Goal: Task Accomplishment & Management: Use online tool/utility

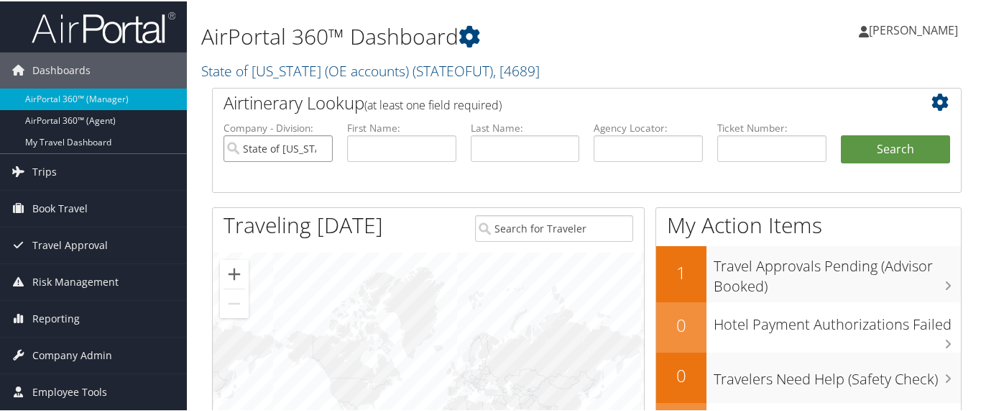
click at [316, 147] on input "State of [US_STATE] (OE accounts)" at bounding box center [278, 147] width 109 height 27
click at [494, 144] on input "text" at bounding box center [525, 147] width 109 height 27
type input "TWI"
drag, startPoint x: 518, startPoint y: 152, endPoint x: 372, endPoint y: 132, distance: 146.7
click at [372, 132] on ul "Company - Division: First Name: Last Name: TWI Agency Locator: Departure Date R…" at bounding box center [586, 155] width 741 height 72
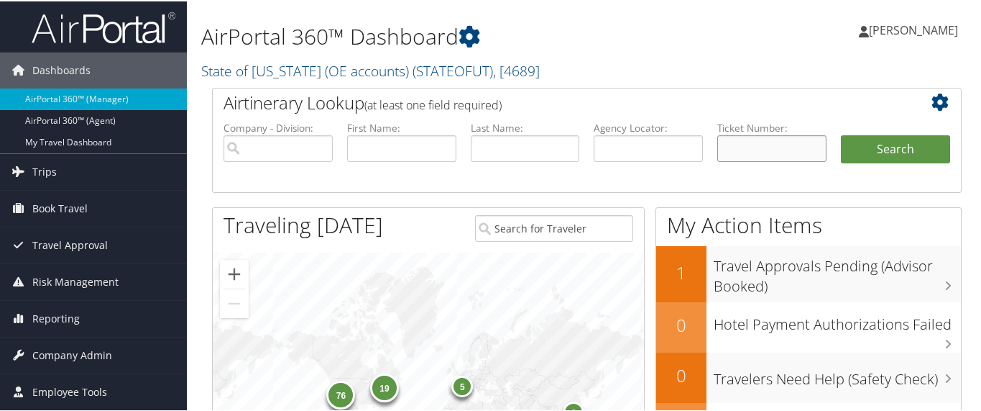
click at [753, 136] on input "text" at bounding box center [772, 147] width 109 height 27
paste input "8900897644023"
type input "8900897644023"
click at [871, 152] on button "Search" at bounding box center [895, 148] width 109 height 29
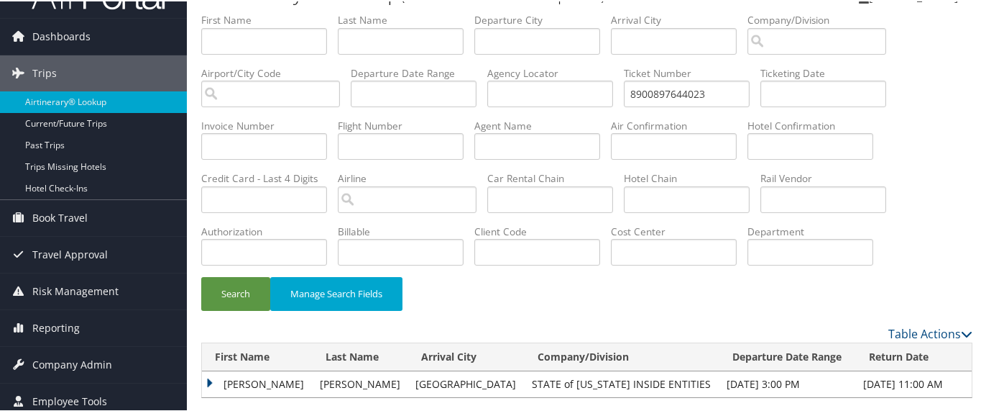
scroll to position [52, 0]
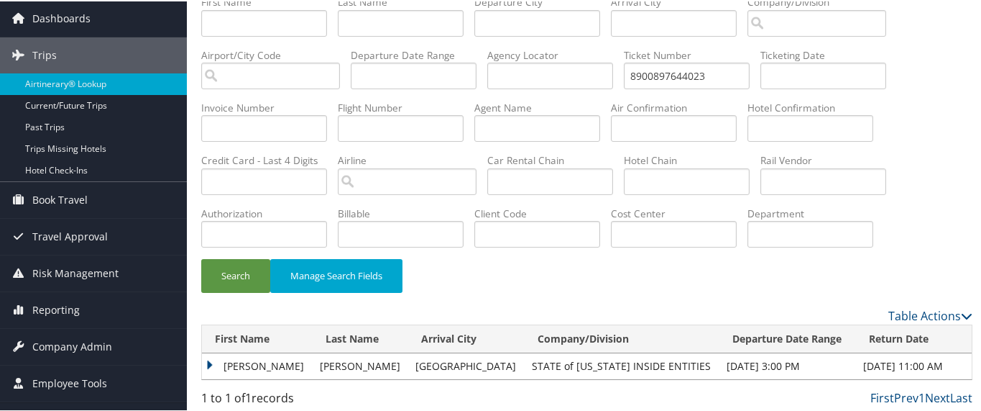
click at [207, 358] on td "LUCAS TYLER" at bounding box center [257, 365] width 111 height 26
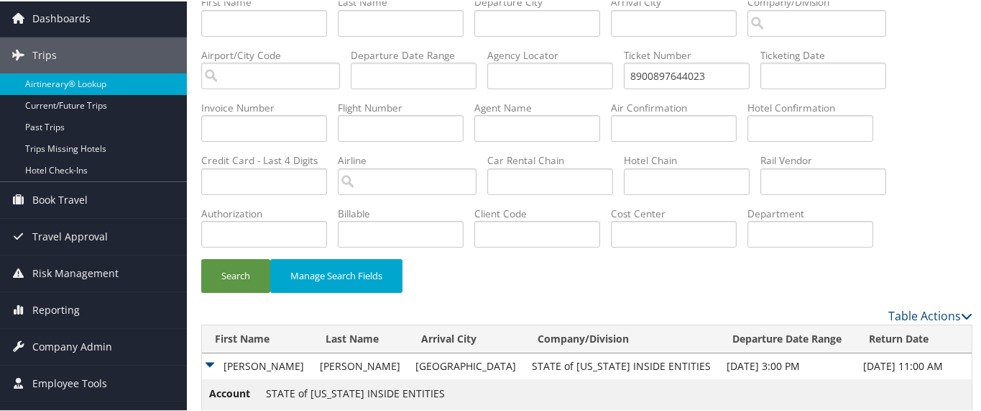
scroll to position [156, 0]
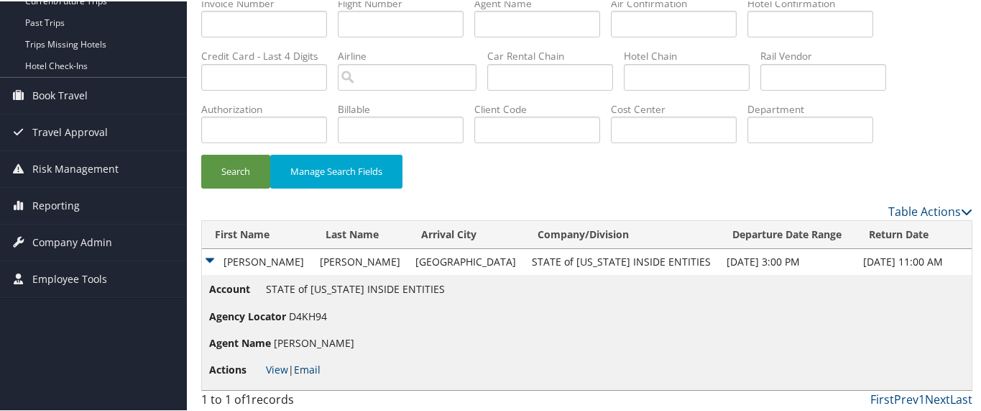
click at [309, 367] on link "Email" at bounding box center [307, 368] width 27 height 14
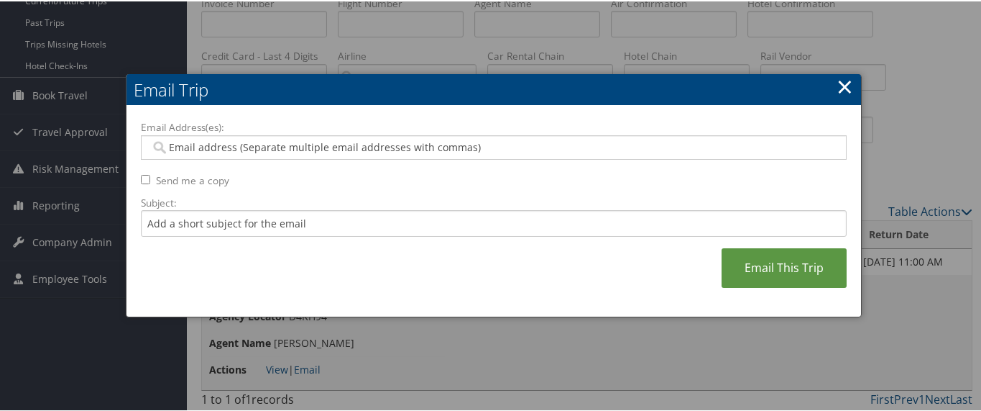
click at [143, 180] on input "Send me a copy" at bounding box center [145, 177] width 9 height 9
checkbox input "true"
click at [196, 143] on input "Email Address(es):" at bounding box center [494, 146] width 688 height 14
paste input "LUCASTWITCHELL@UTAH.GOV"
type input "LUCASTWITCHELL@UTAH.GOV"
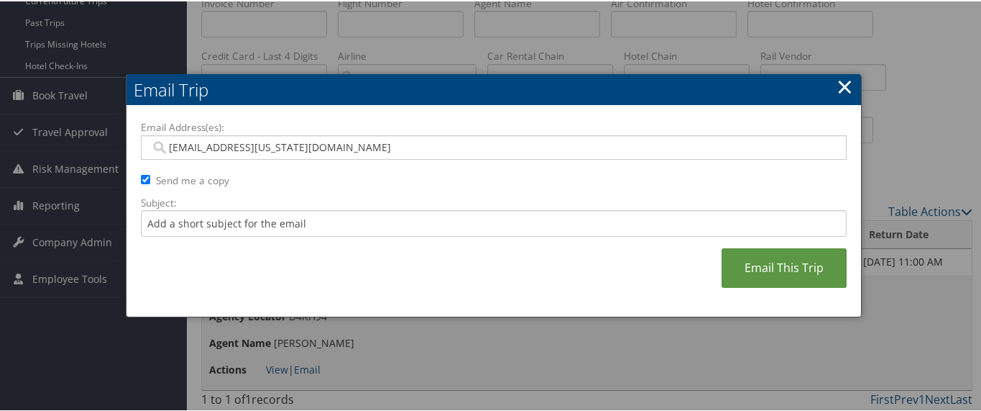
type input "LUCASTWITCHELL@UTAH.GOV"
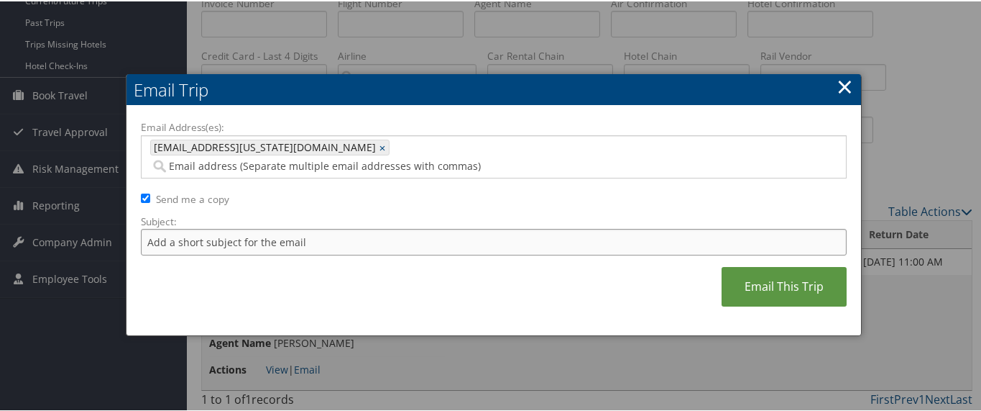
click at [180, 227] on input "Subject:" at bounding box center [494, 240] width 706 height 27
type input "Requested Receipt"
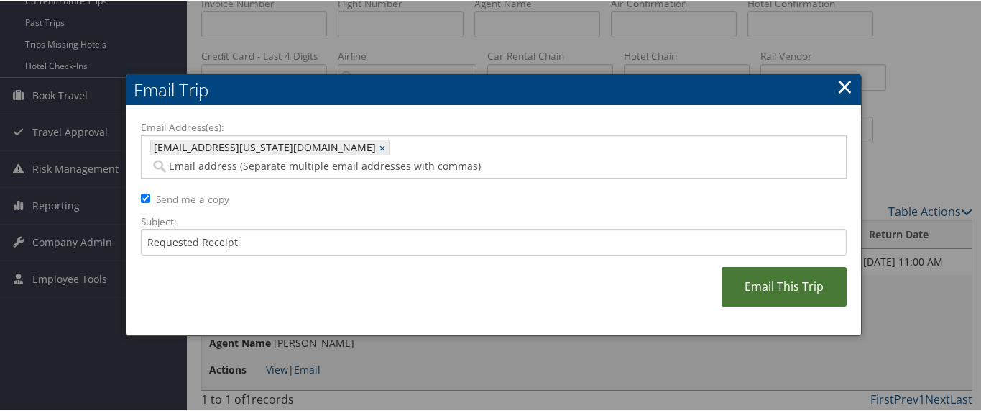
click at [789, 265] on link "Email This Trip" at bounding box center [784, 285] width 125 height 40
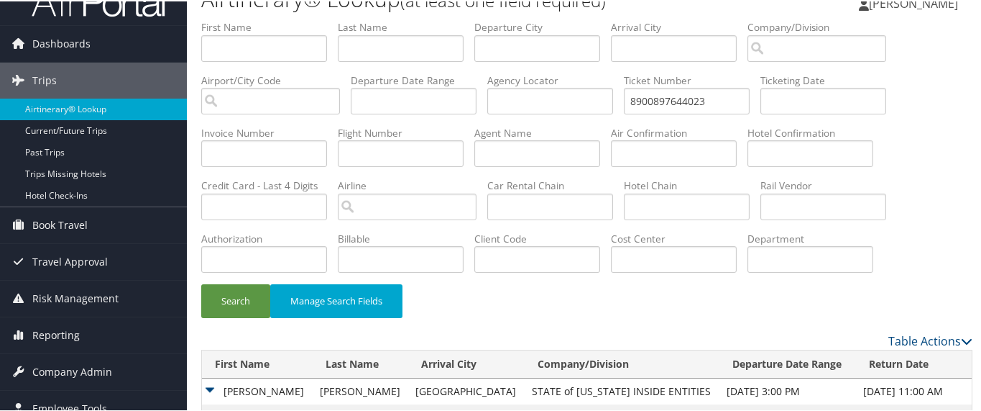
scroll to position [0, 0]
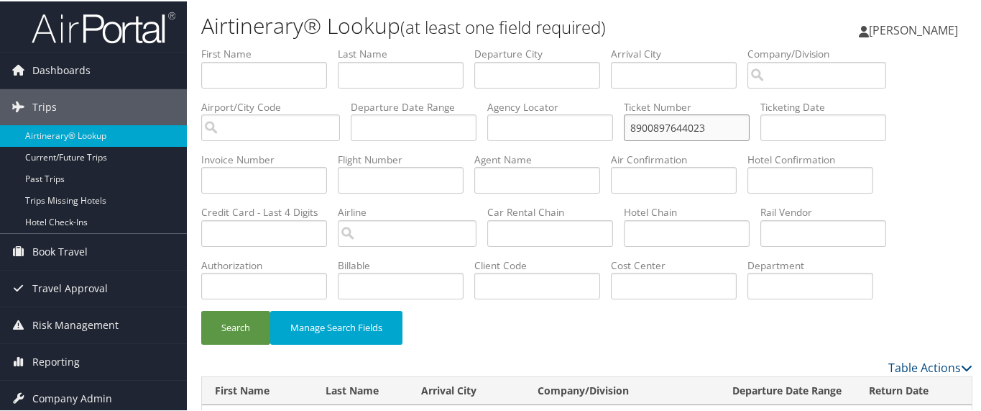
drag, startPoint x: 724, startPoint y: 124, endPoint x: 590, endPoint y: 121, distance: 133.8
click at [590, 45] on ul "First Name Last Name Departure City Arrival City Company/Division Airport/City …" at bounding box center [587, 45] width 772 height 0
paste input "726825"
click at [239, 326] on button "Search" at bounding box center [235, 326] width 69 height 34
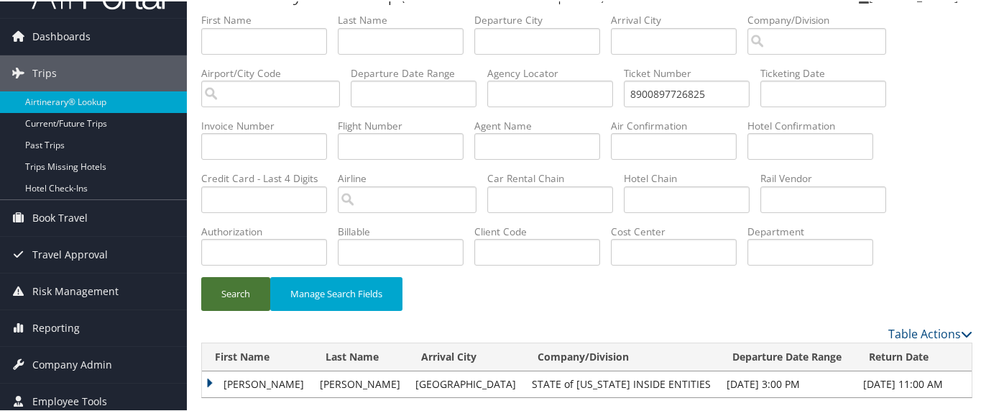
scroll to position [52, 0]
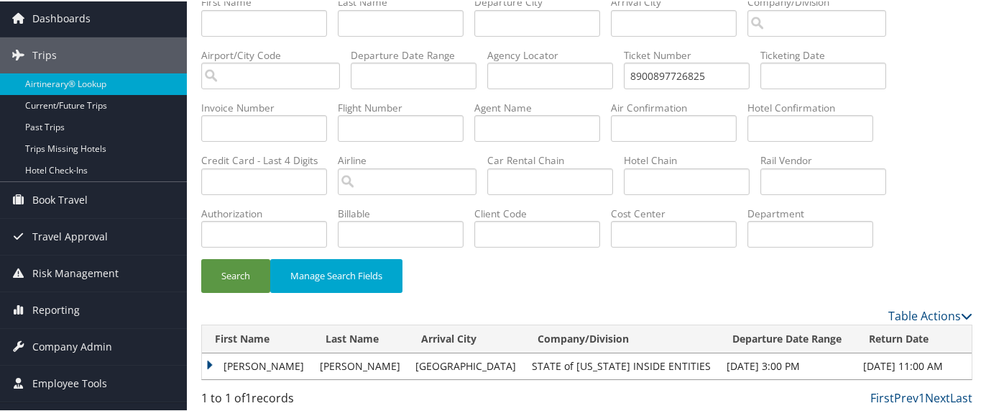
click at [209, 360] on td "LUCAS TYLER" at bounding box center [257, 365] width 111 height 26
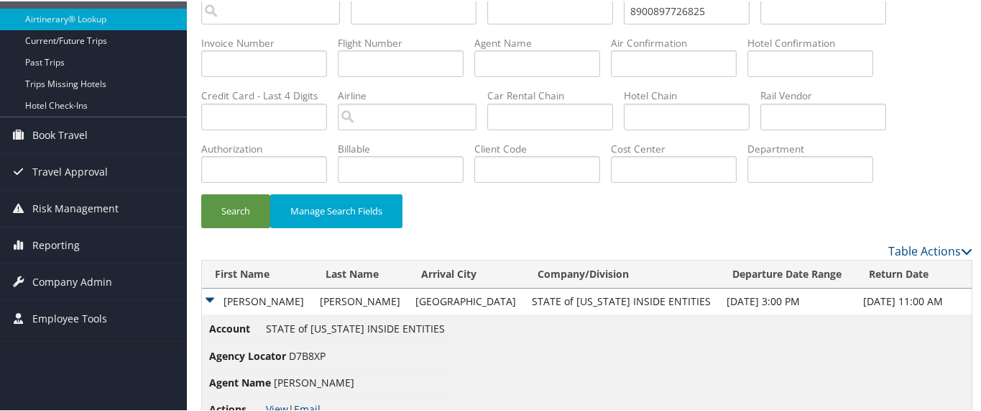
scroll to position [156, 0]
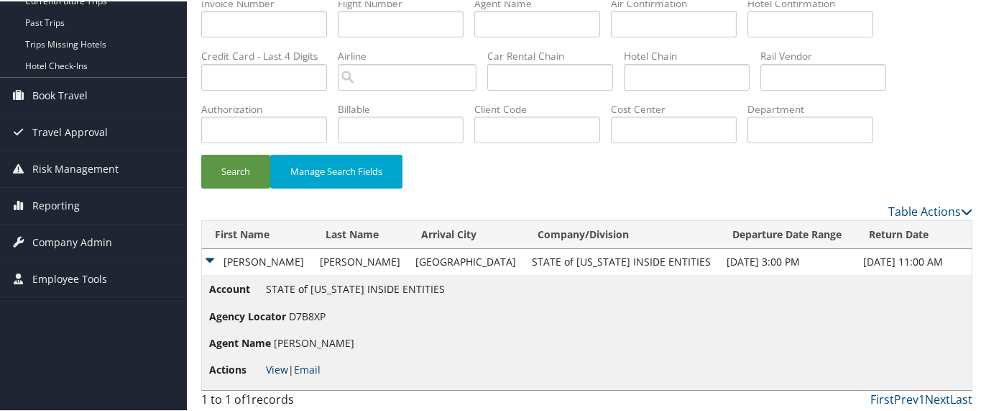
click at [278, 365] on link "View" at bounding box center [277, 368] width 22 height 14
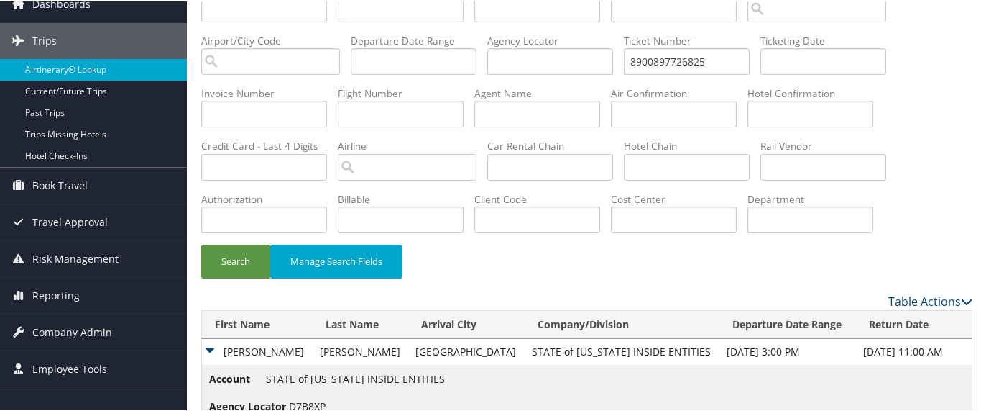
scroll to position [0, 0]
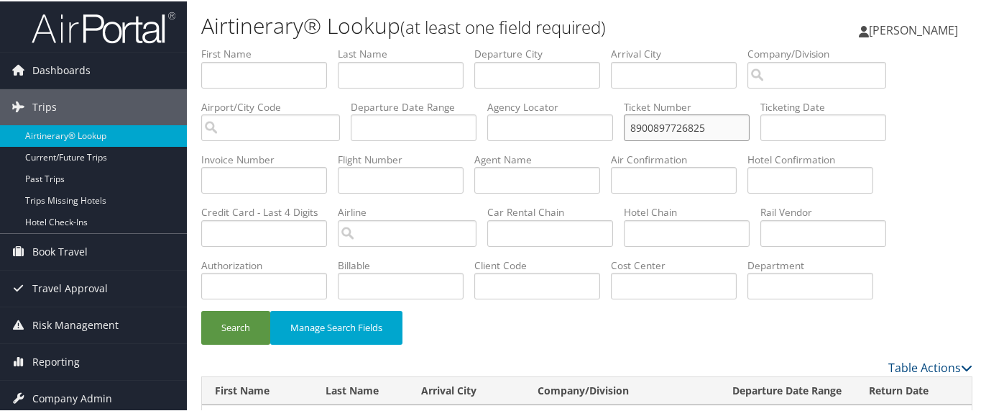
drag, startPoint x: 695, startPoint y: 124, endPoint x: 576, endPoint y: 111, distance: 120.0
click at [576, 45] on ul "First Name Last Name Departure City Arrival City Company/Division Airport/City …" at bounding box center [587, 45] width 772 height 0
paste input "644022"
type input "8900897644022"
click at [232, 319] on button "Search" at bounding box center [235, 326] width 69 height 34
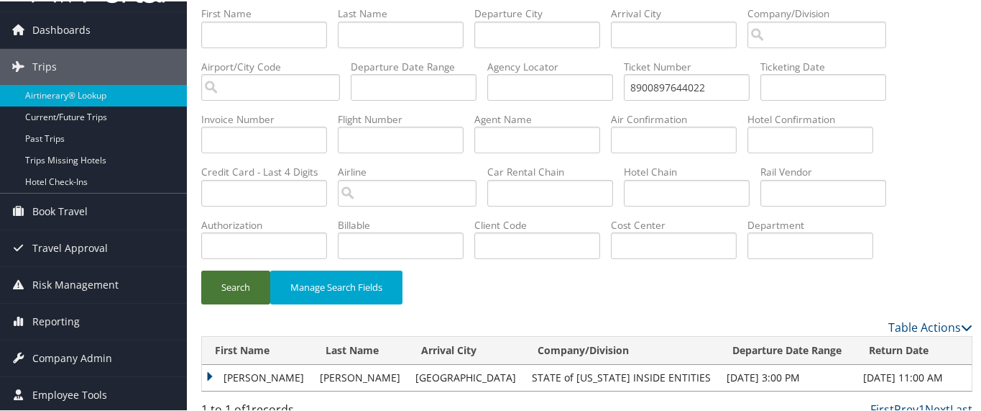
scroll to position [52, 0]
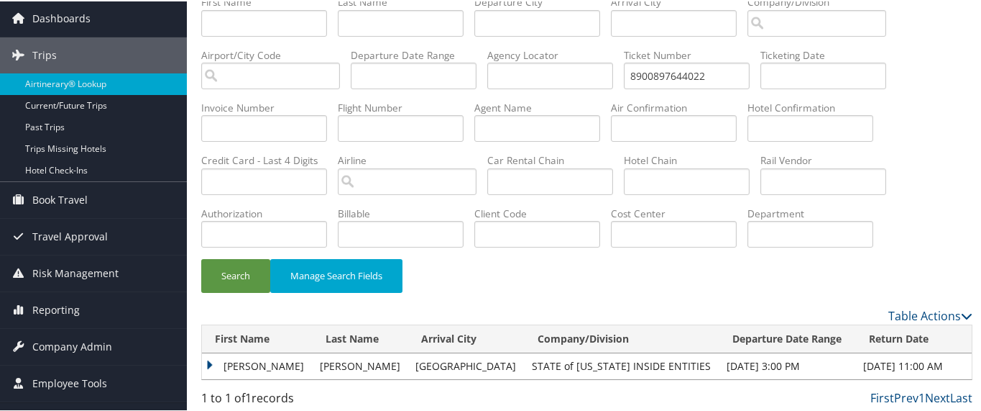
click at [208, 356] on td "ZACHARY" at bounding box center [257, 365] width 111 height 26
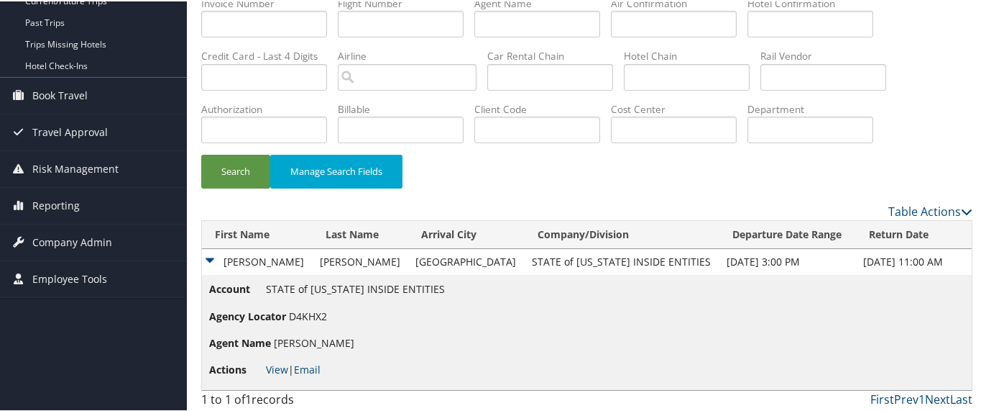
scroll to position [156, 0]
click at [274, 367] on link "View" at bounding box center [277, 368] width 22 height 14
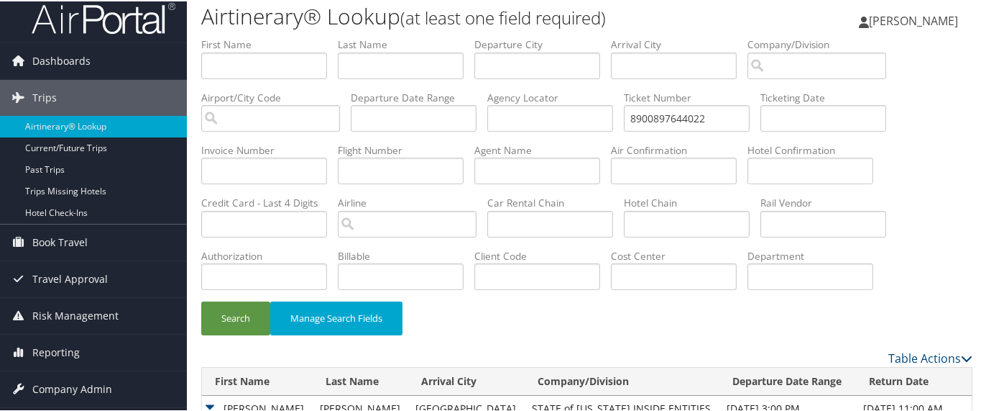
scroll to position [0, 0]
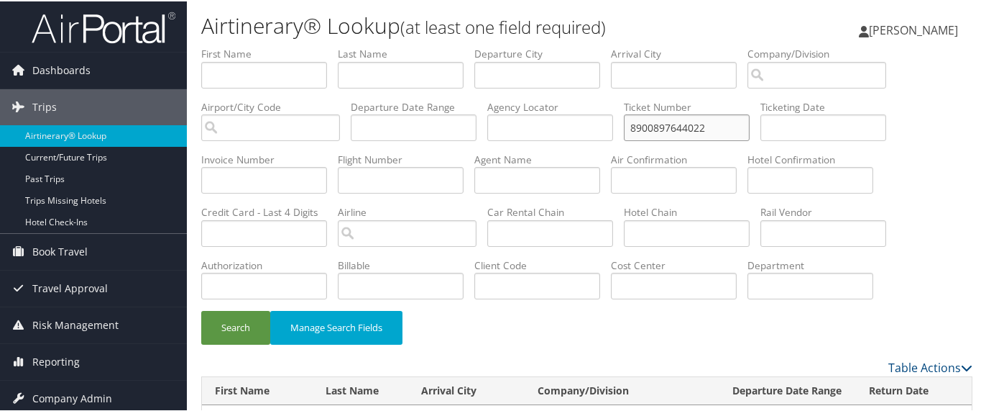
drag, startPoint x: 718, startPoint y: 127, endPoint x: 612, endPoint y: 126, distance: 106.4
click at [612, 45] on ul "First Name Last Name Departure City Arrival City Company/Division Airport/City …" at bounding box center [587, 45] width 772 height 0
click at [733, 133] on input "8900897644022" at bounding box center [687, 126] width 126 height 27
type input "8900897644022"
click at [676, 126] on input "text" at bounding box center [687, 126] width 126 height 27
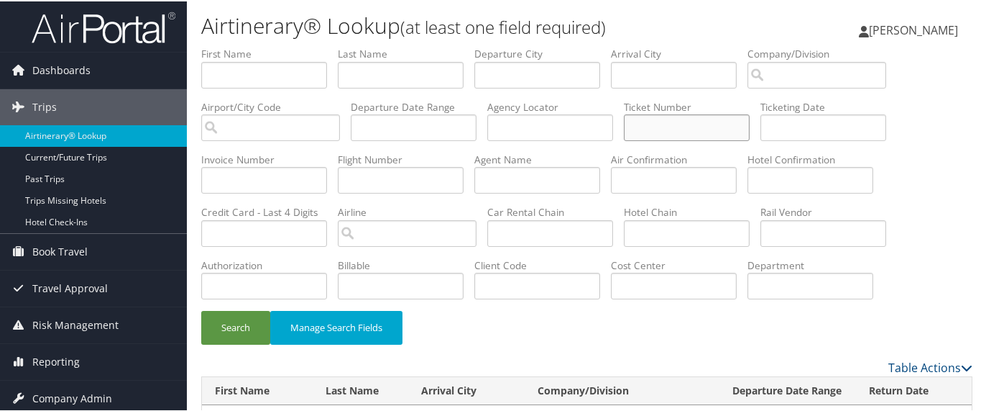
paste input "8900897726824"
type input "8900897726824"
click at [234, 324] on button "Search" at bounding box center [235, 326] width 69 height 34
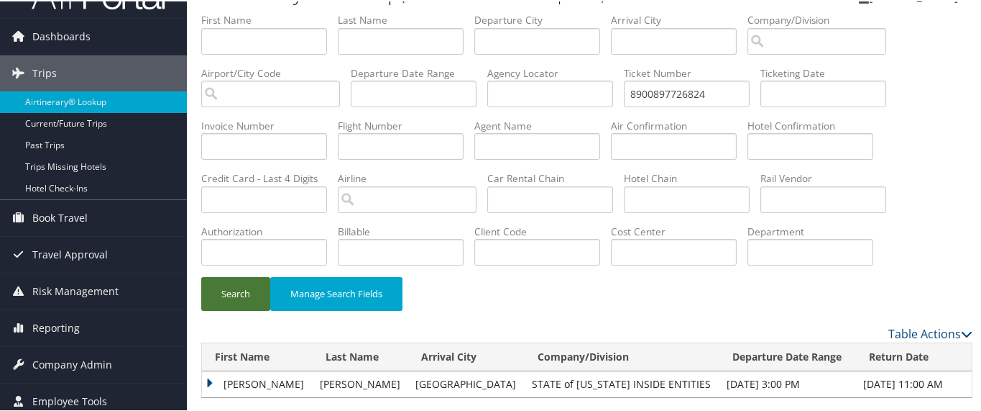
scroll to position [52, 0]
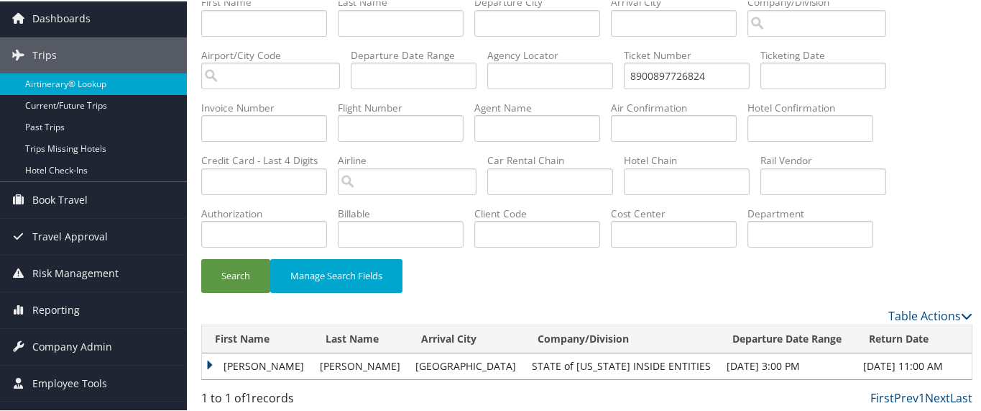
click at [216, 358] on td "ZACHARY" at bounding box center [257, 365] width 111 height 26
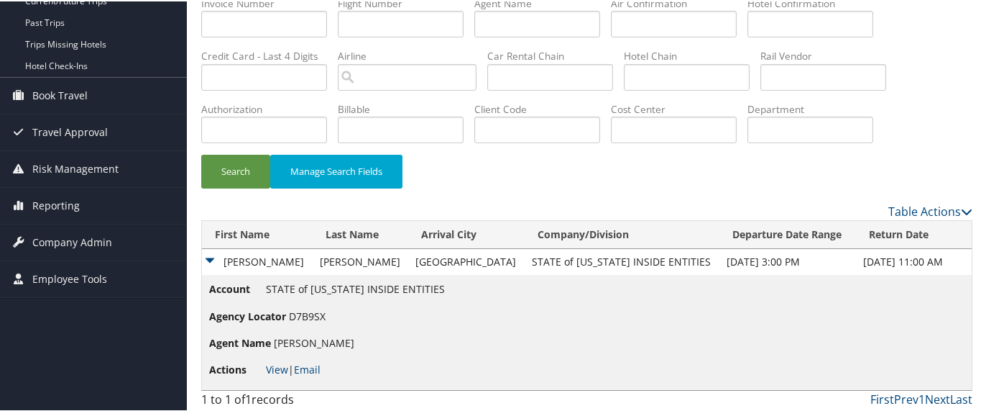
scroll to position [156, 0]
click at [273, 364] on link "View" at bounding box center [277, 368] width 22 height 14
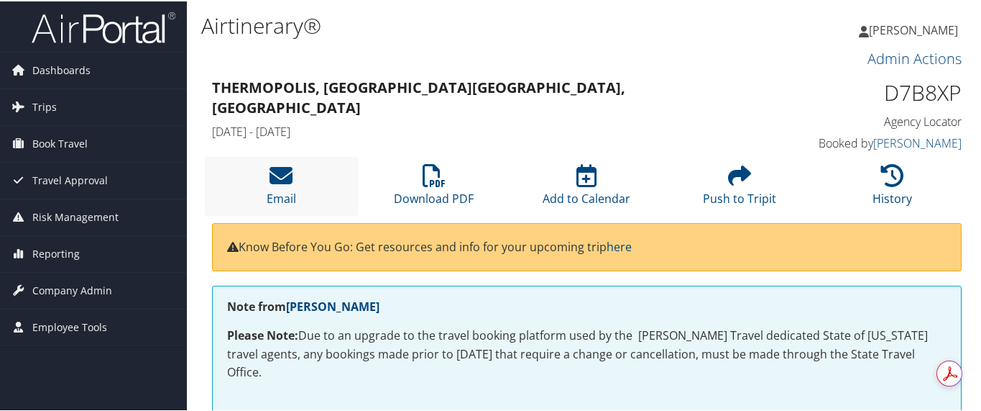
click at [293, 173] on li "Email" at bounding box center [281, 184] width 153 height 58
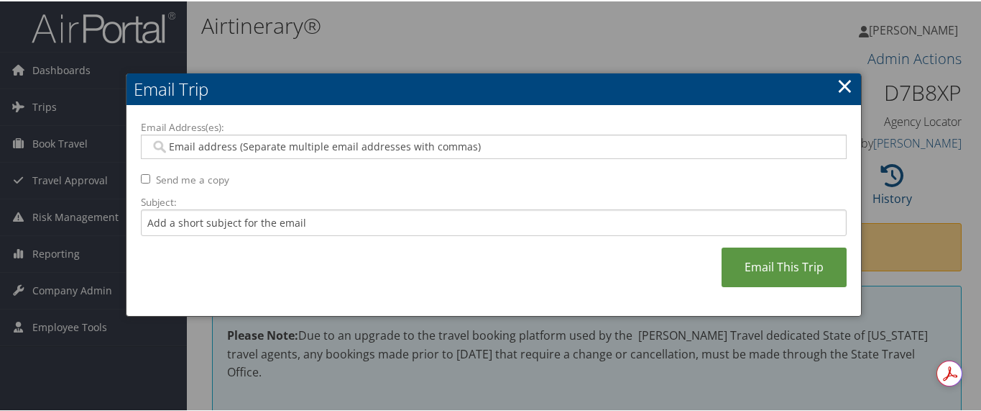
click at [219, 139] on input "Email Address(es):" at bounding box center [494, 145] width 688 height 14
click at [147, 171] on div "Email Address(es): Send me a copy Subject: Email This Trip" at bounding box center [494, 210] width 706 height 182
click at [145, 171] on div "Email Address(es): Send me a copy Subject: Email This Trip" at bounding box center [494, 210] width 706 height 182
click at [141, 176] on input "Send me a copy" at bounding box center [145, 177] width 9 height 9
checkbox input "true"
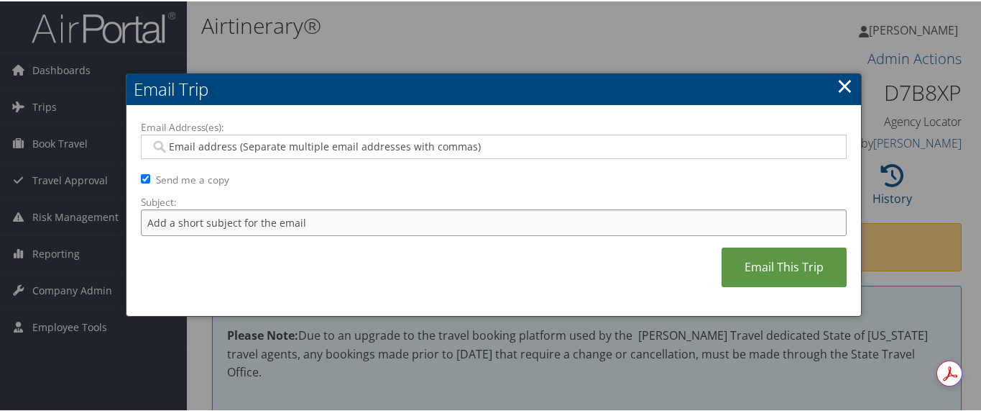
click at [181, 226] on input "Subject:" at bounding box center [494, 221] width 706 height 27
type input "Requested Receipt"
click at [203, 140] on input "Email Address(es):" at bounding box center [494, 145] width 688 height 14
click at [186, 143] on input "Email Address(es):" at bounding box center [494, 145] width 688 height 14
paste input "LUCASTWITCHELL@UTAH.GOV"
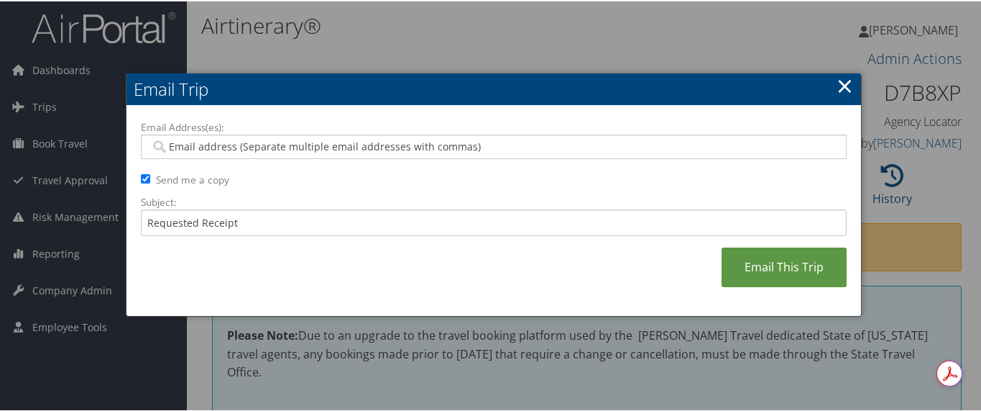
type input "LUCASTWITCHELL@UTAH.GOV"
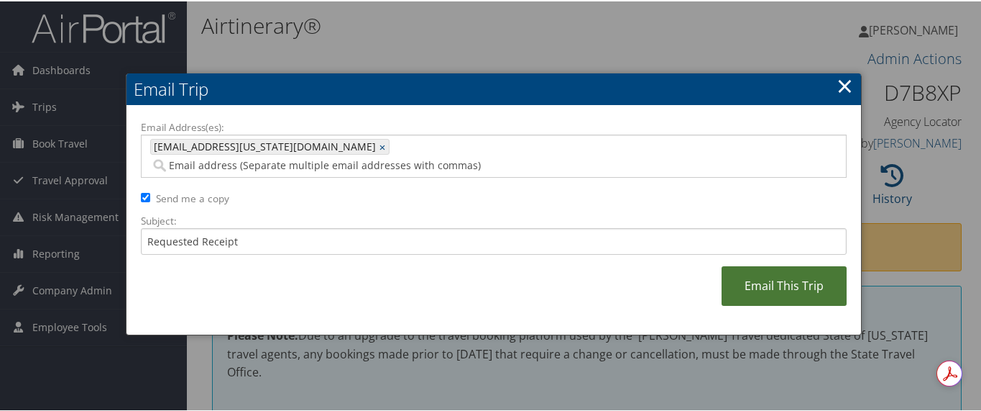
click at [758, 265] on link "Email This Trip" at bounding box center [784, 285] width 125 height 40
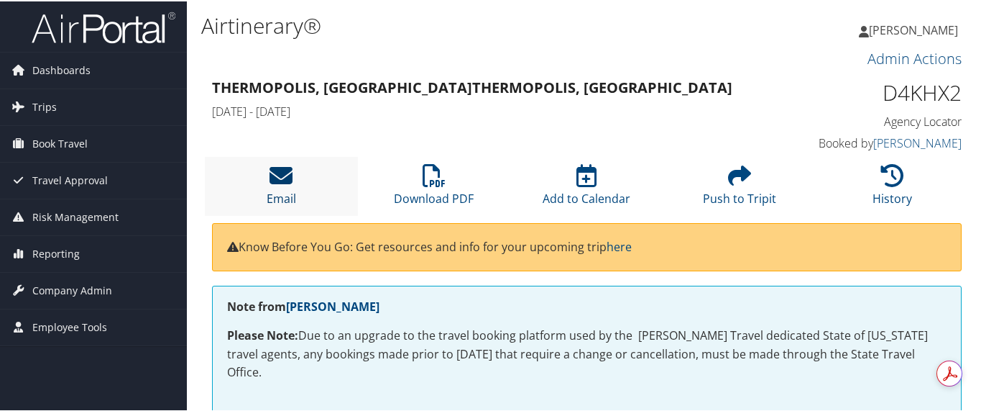
click at [271, 186] on icon at bounding box center [281, 173] width 23 height 23
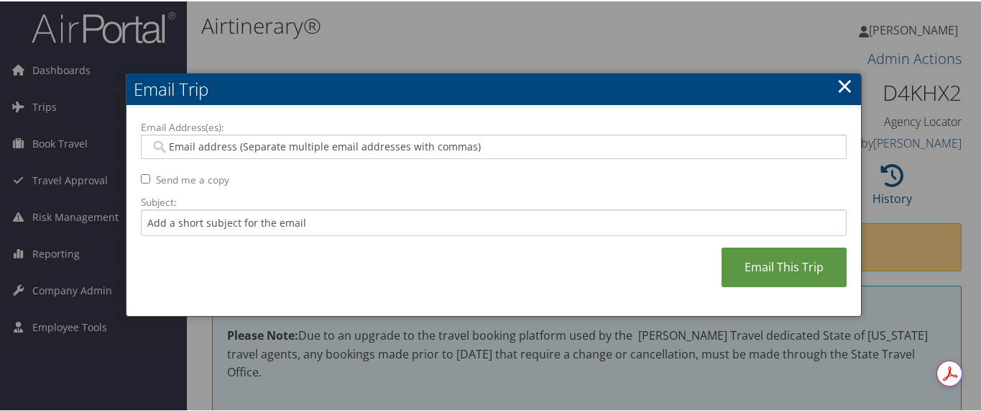
click at [201, 145] on input "Email Address(es):" at bounding box center [494, 145] width 688 height 14
click at [141, 173] on input "Send me a copy" at bounding box center [145, 177] width 9 height 9
checkbox input "true"
click at [201, 226] on input "Subject:" at bounding box center [494, 221] width 706 height 27
type input "Requested Receipt"
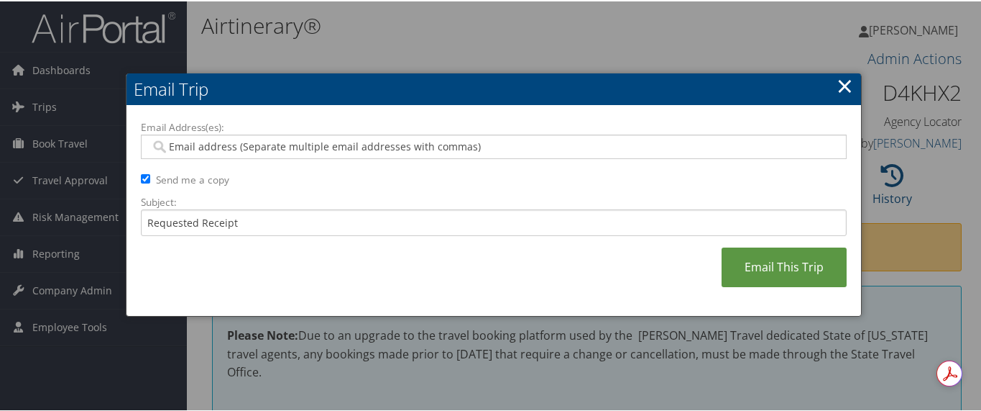
click at [203, 139] on input "Email Address(es):" at bounding box center [494, 145] width 688 height 14
paste input "LUCASTWITCHELL@UTAH.GOV"
type input "LUCASTWITCHELL@UTAH.GOV"
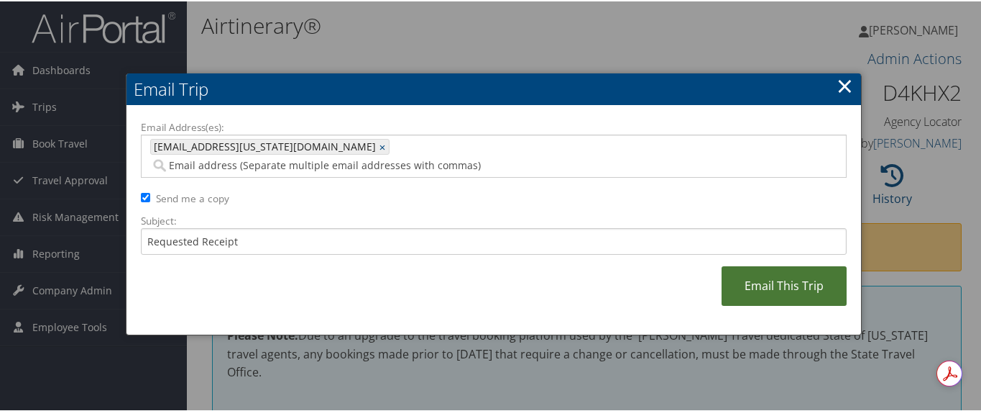
click at [764, 265] on link "Email This Trip" at bounding box center [784, 285] width 125 height 40
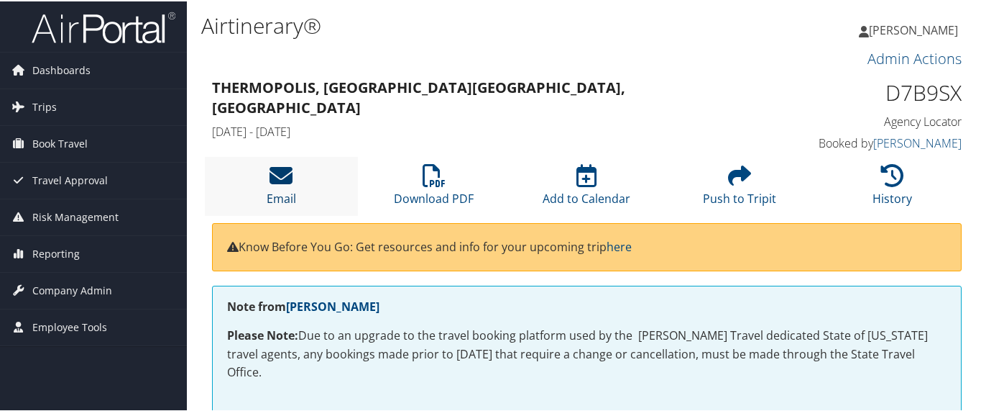
click at [278, 175] on icon at bounding box center [281, 173] width 23 height 23
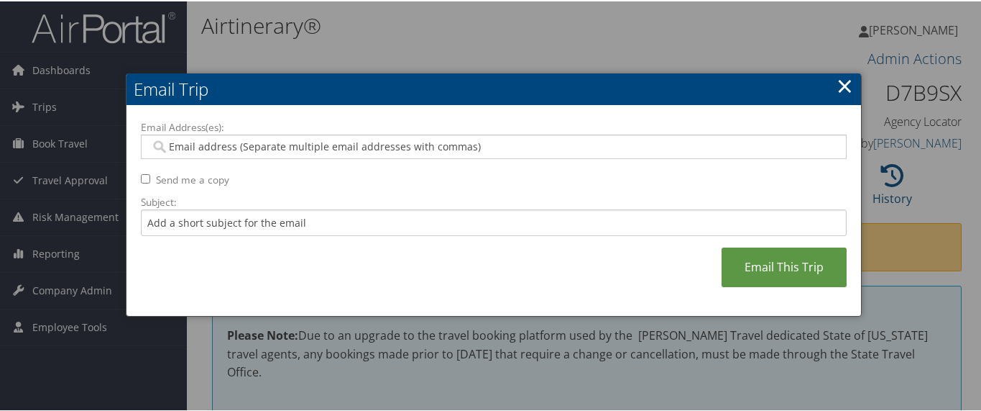
click at [145, 173] on input "Send me a copy" at bounding box center [145, 177] width 9 height 9
checkbox input "true"
click at [176, 229] on input "Subject:" at bounding box center [494, 221] width 706 height 27
type input "Requested Receipt"
click at [216, 143] on input "Email Address(es):" at bounding box center [494, 145] width 688 height 14
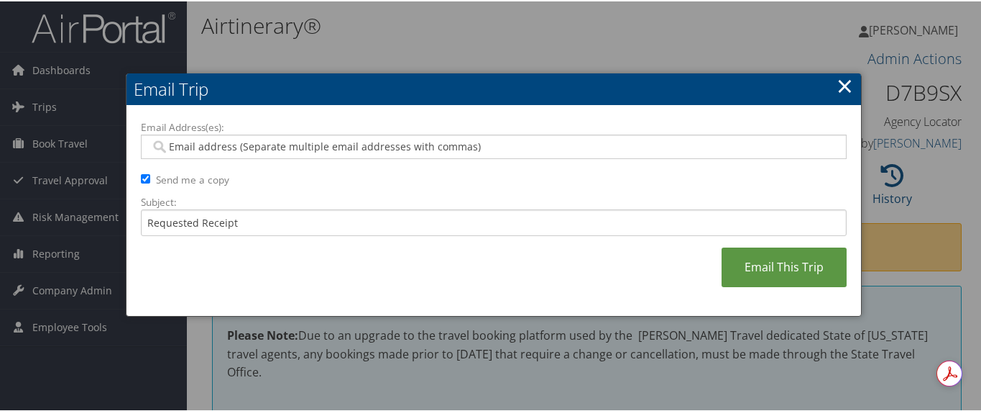
click at [230, 138] on input "Email Address(es):" at bounding box center [494, 145] width 688 height 14
paste input "[EMAIL_ADDRESS][US_STATE][DOMAIN_NAME]"
type input "[EMAIL_ADDRESS][US_STATE][DOMAIN_NAME]"
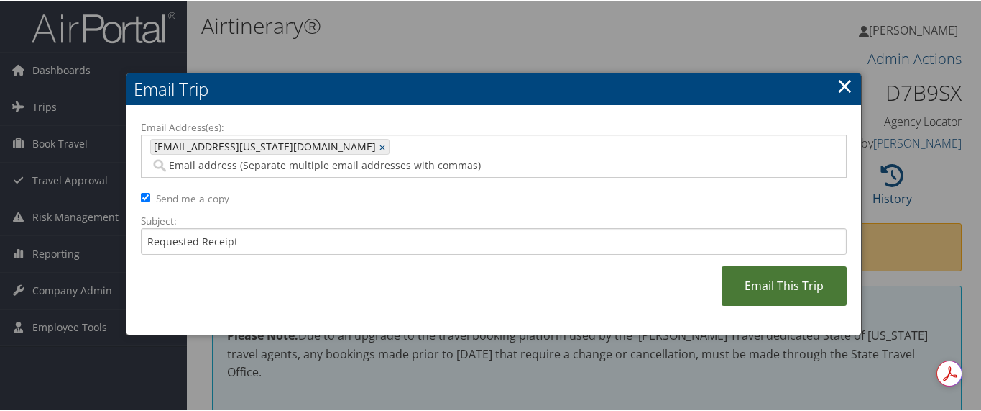
click at [767, 265] on link "Email This Trip" at bounding box center [784, 285] width 125 height 40
